Goal: Task Accomplishment & Management: Manage account settings

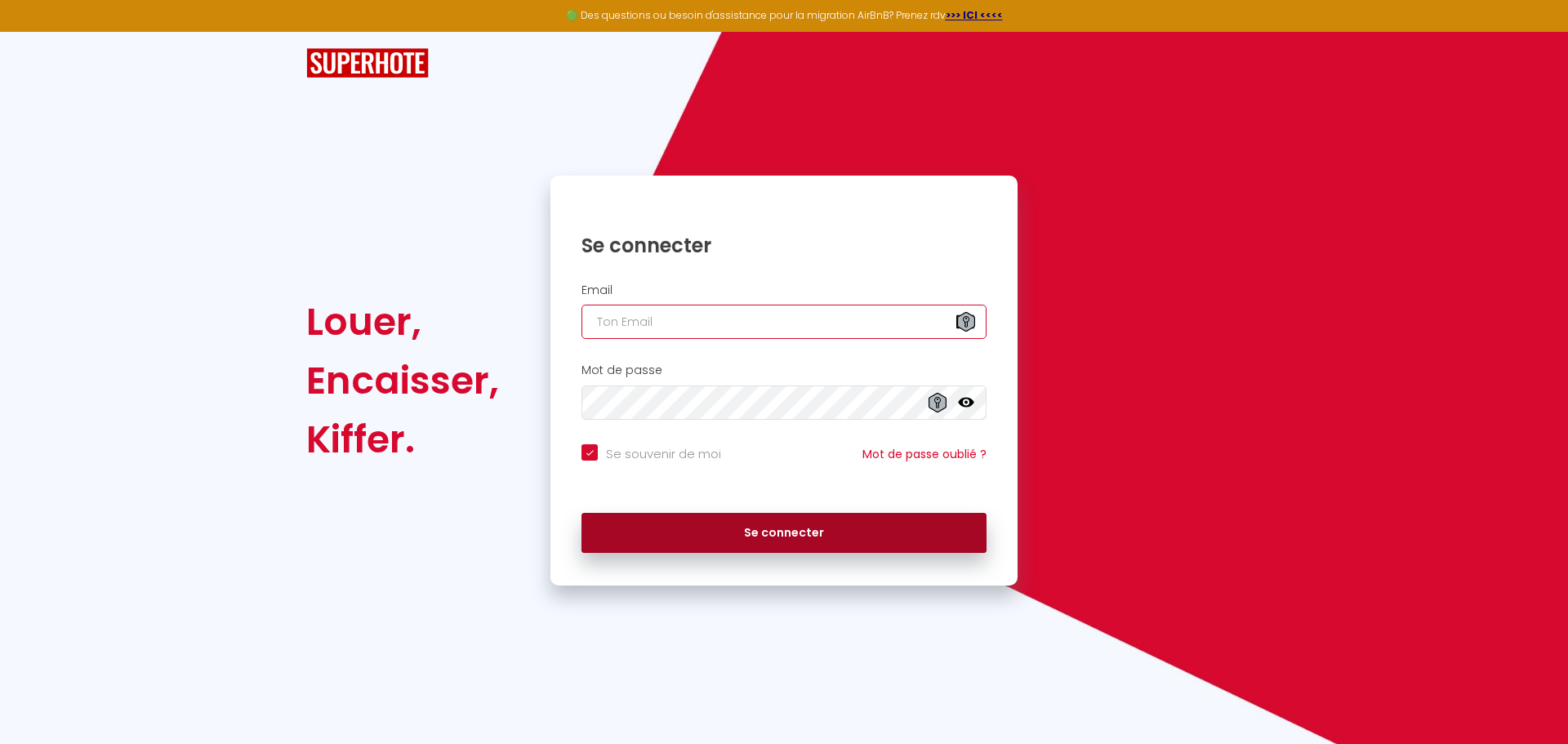
type input "[EMAIL_ADDRESS][DOMAIN_NAME]"
click at [796, 533] on button "Se connecter" at bounding box center [784, 533] width 405 height 41
checkbox input "true"
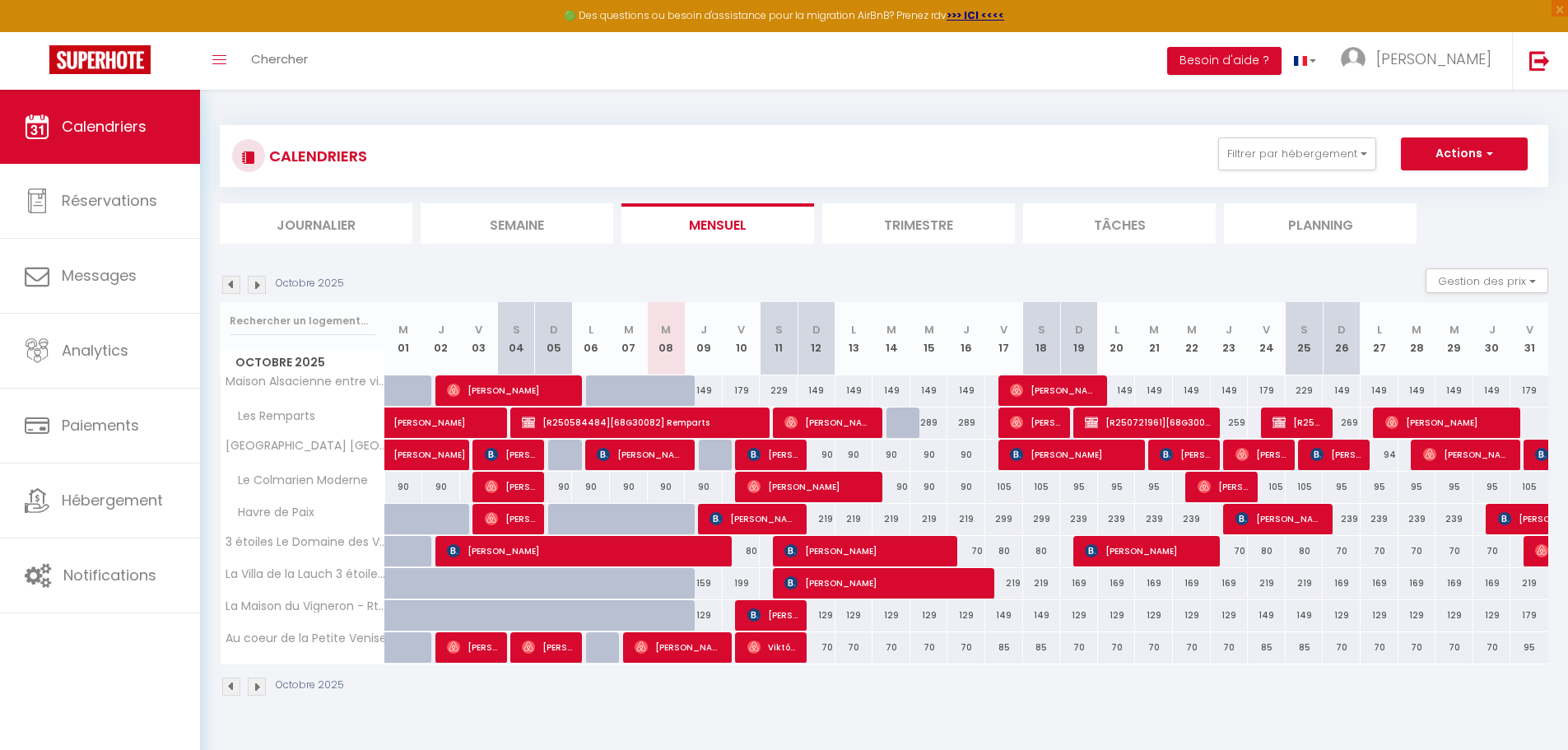
click at [1001, 548] on div "80" at bounding box center [1004, 551] width 37 height 31
type input "80"
type input "Ven 17 Octobre 2025"
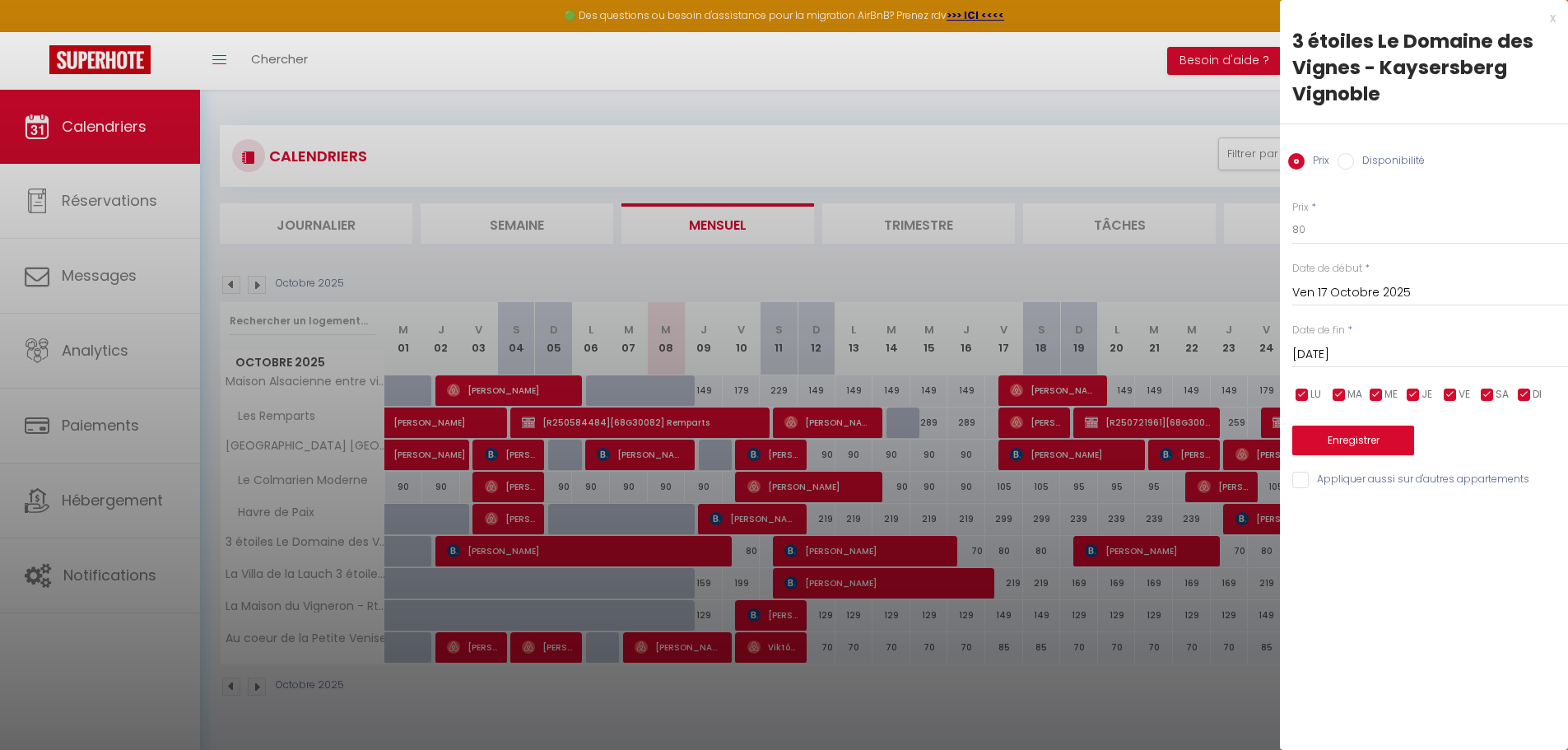
click at [1356, 352] on input "[DATE]" at bounding box center [1430, 355] width 276 height 22
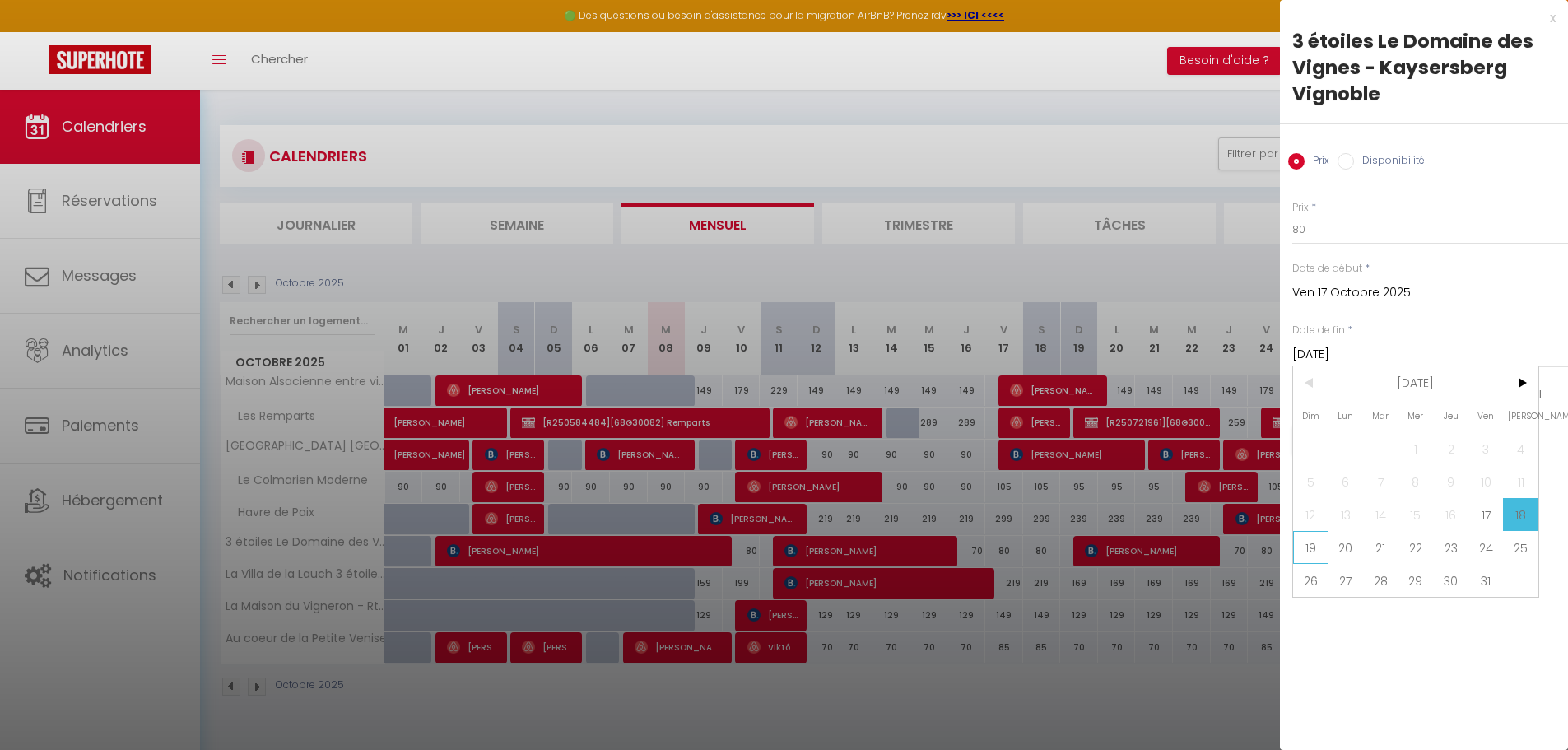
click at [1318, 539] on span "19" at bounding box center [1311, 548] width 35 height 33
type input "Dim 19 Octobre 2025"
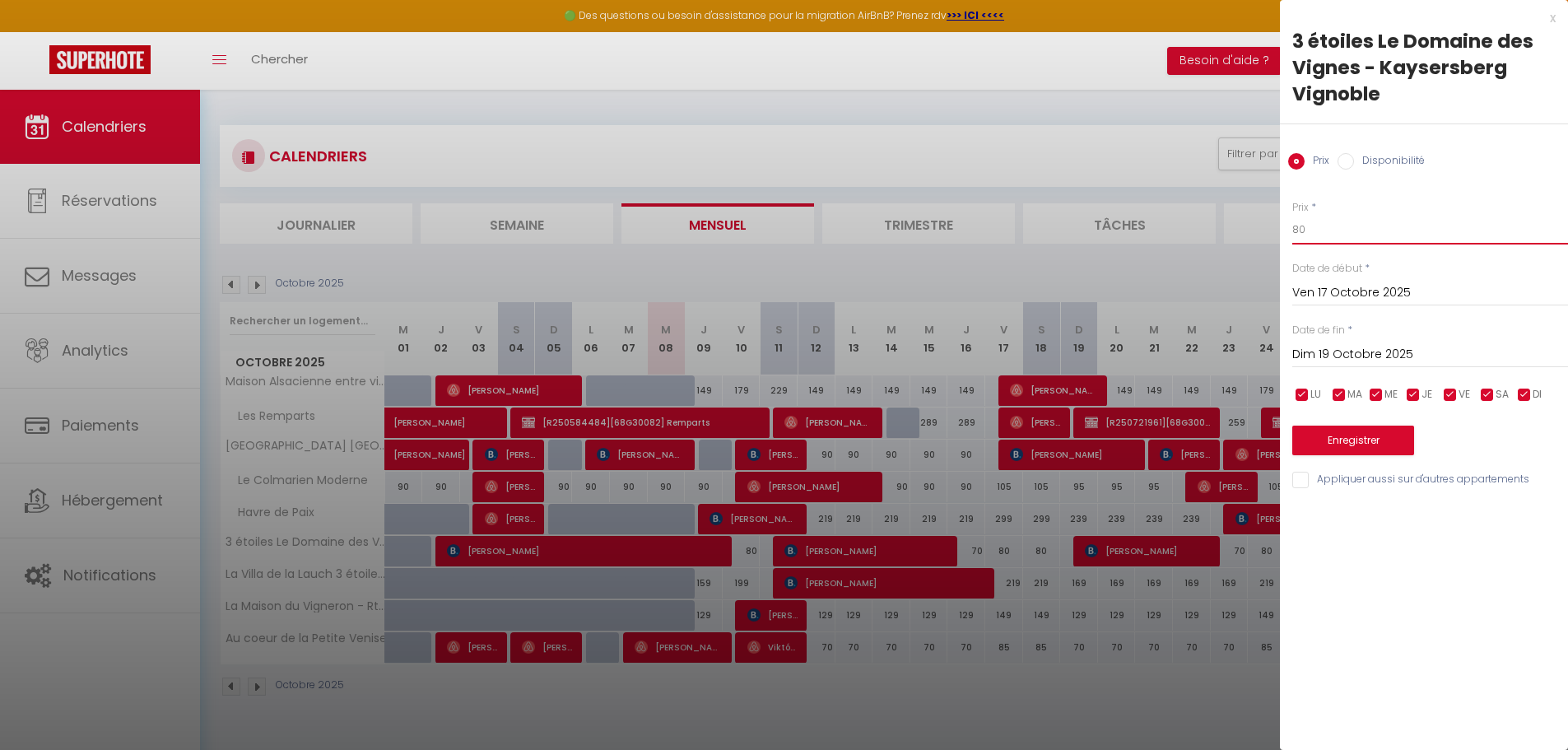
drag, startPoint x: 1337, startPoint y: 232, endPoint x: 1275, endPoint y: 242, distance: 62.8
click at [1275, 242] on body "🟢 Des questions ou besoin d'assistance pour la migration AirBnB? Prenez rdv >>>…" at bounding box center [784, 465] width 1568 height 750
type input "77"
click at [1354, 436] on button "Enregistrer" at bounding box center [1353, 441] width 122 height 30
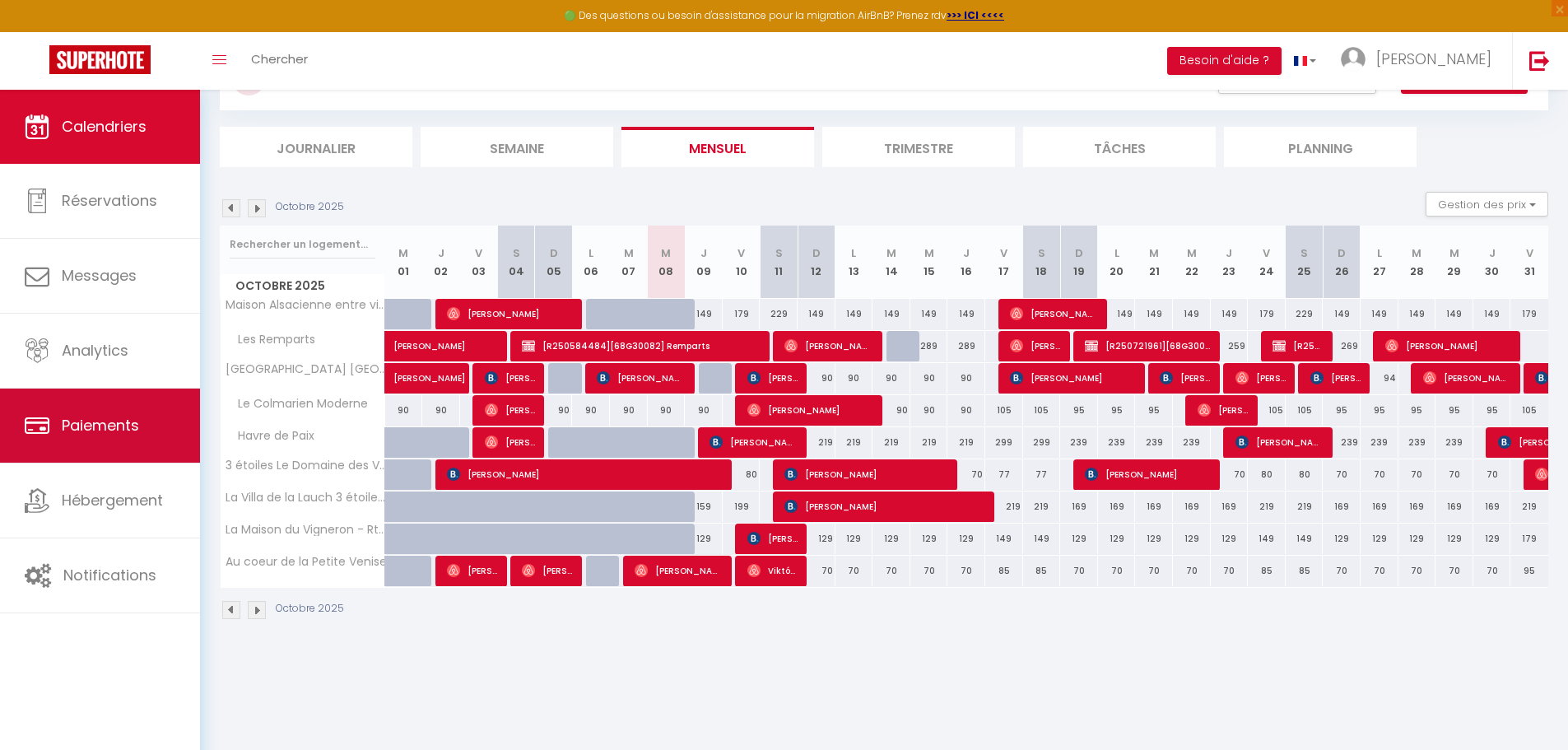
scroll to position [90, 0]
